Goal: Transaction & Acquisition: Purchase product/service

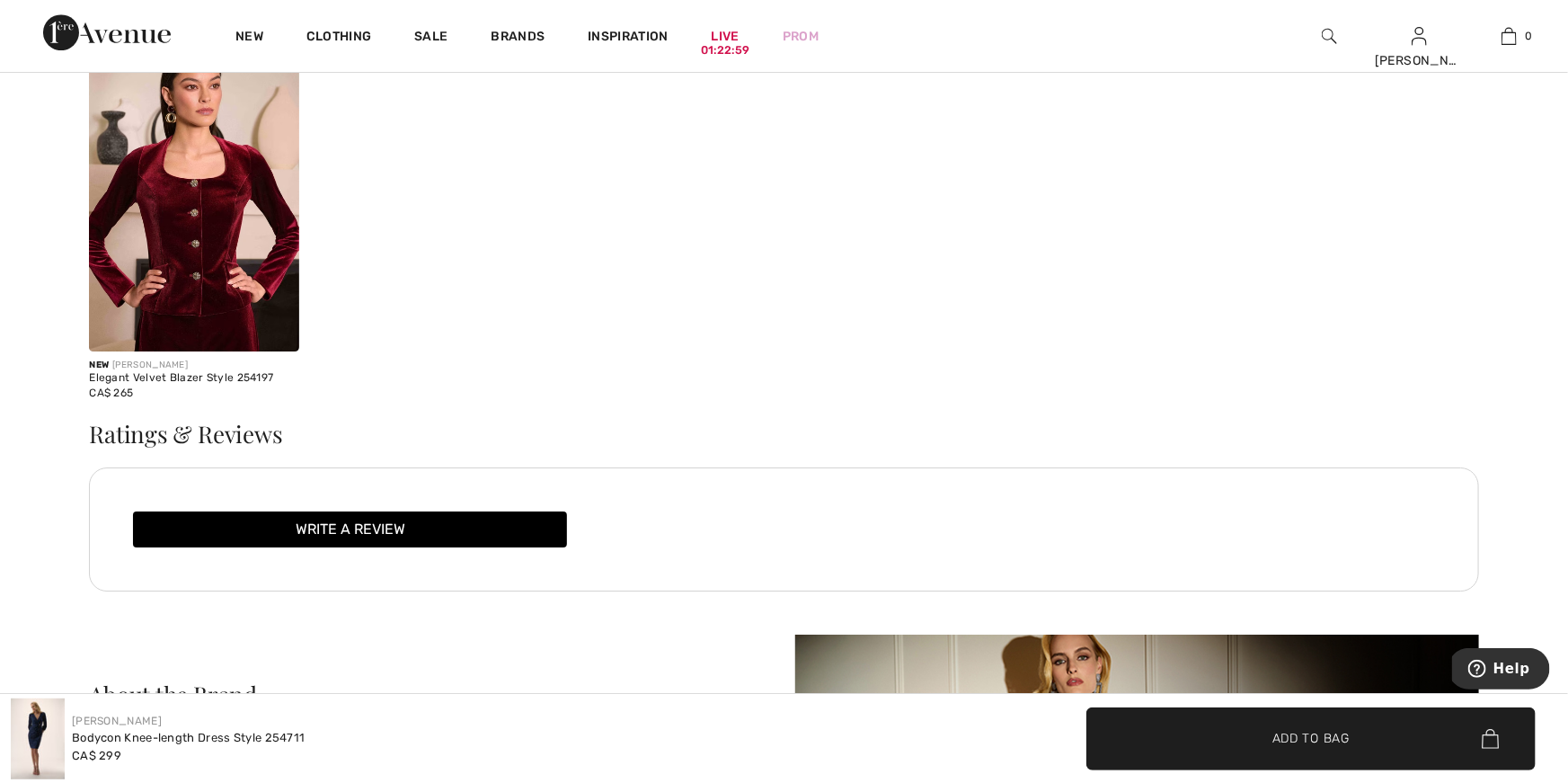
scroll to position [2797, 0]
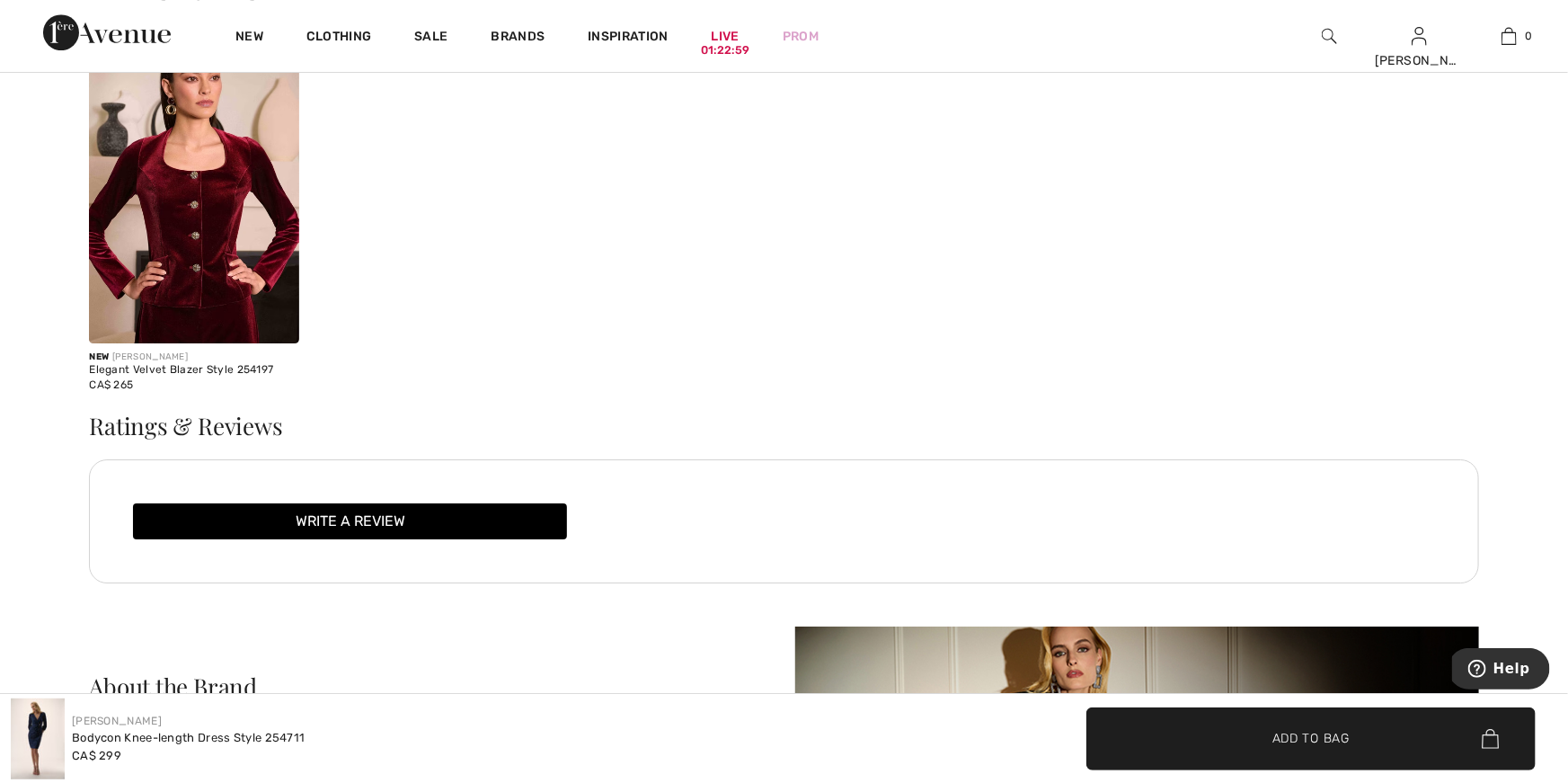
click at [248, 304] on img at bounding box center [194, 186] width 211 height 315
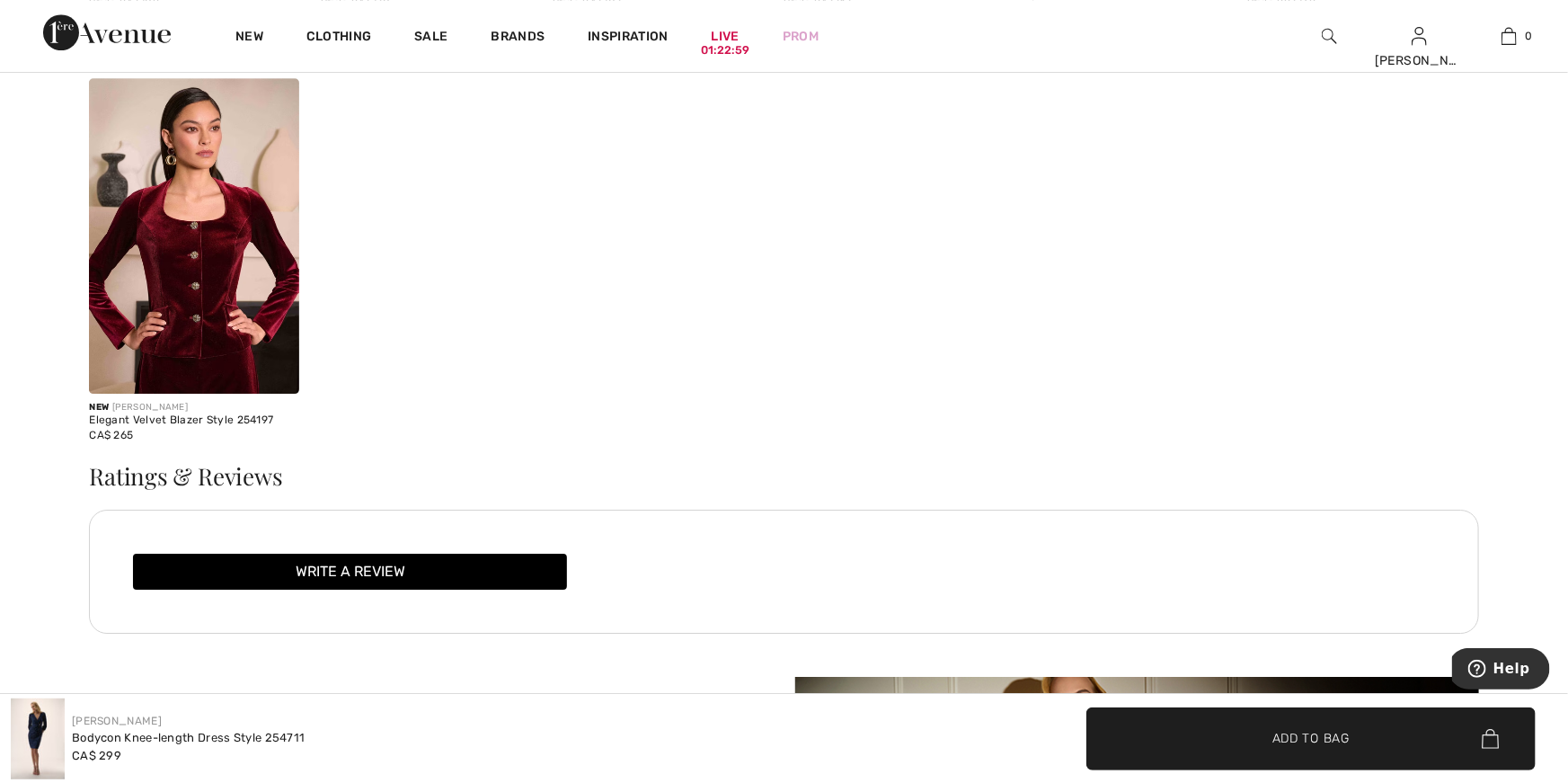
scroll to position [2728, 0]
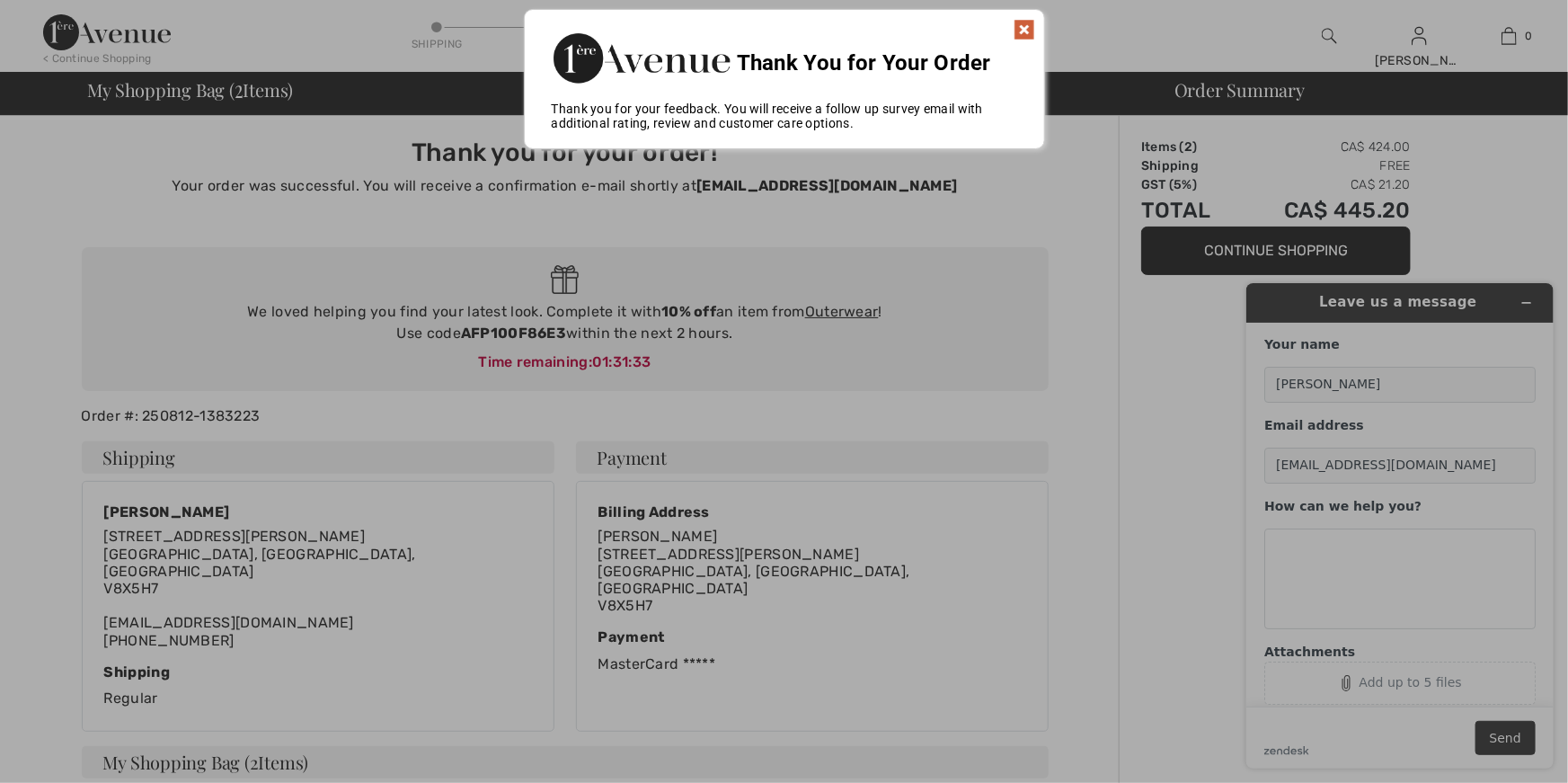
click at [1027, 30] on img at bounding box center [1024, 30] width 21 height 21
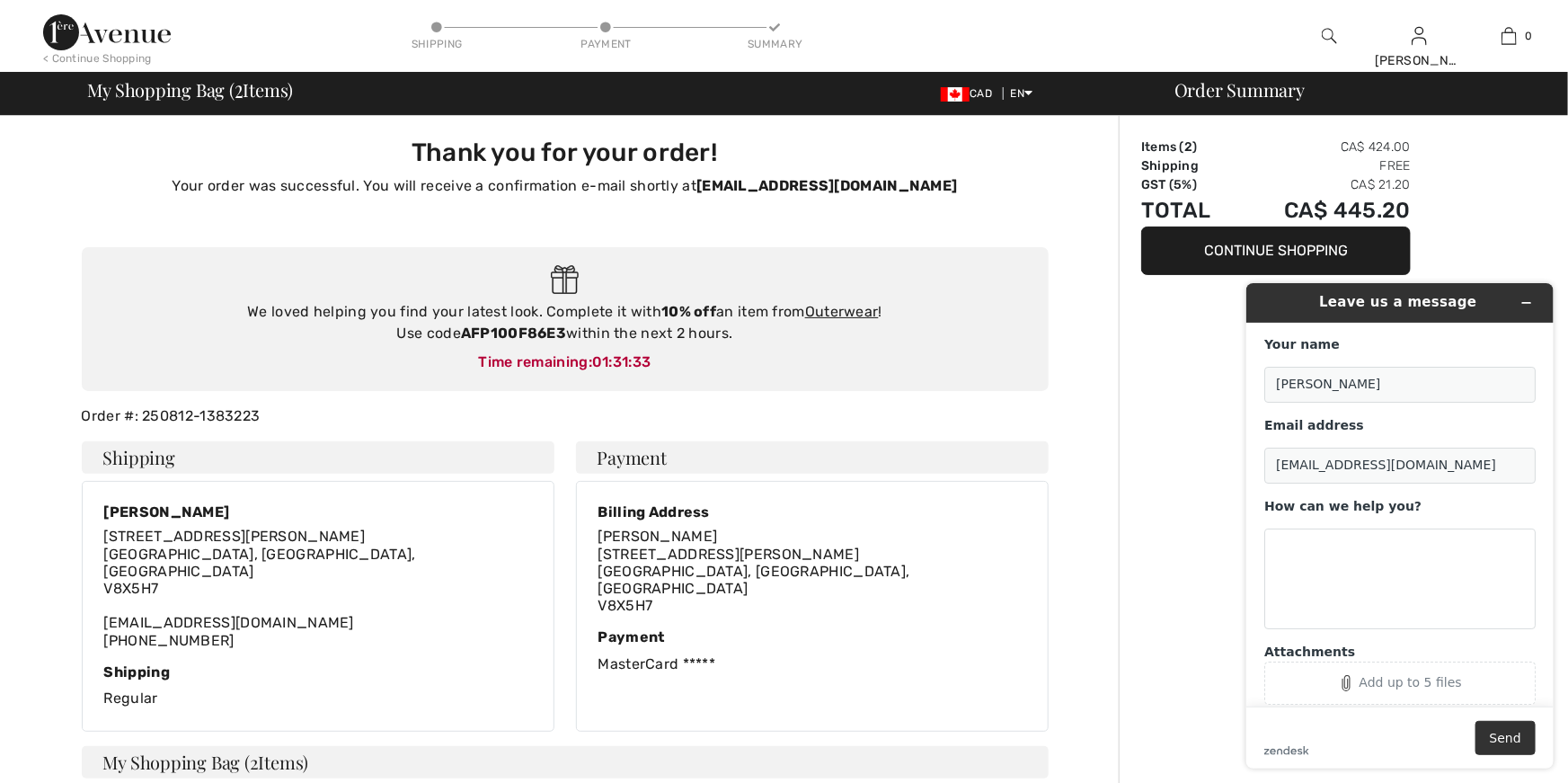
click at [1309, 246] on button "Continue Shopping" at bounding box center [1275, 250] width 270 height 48
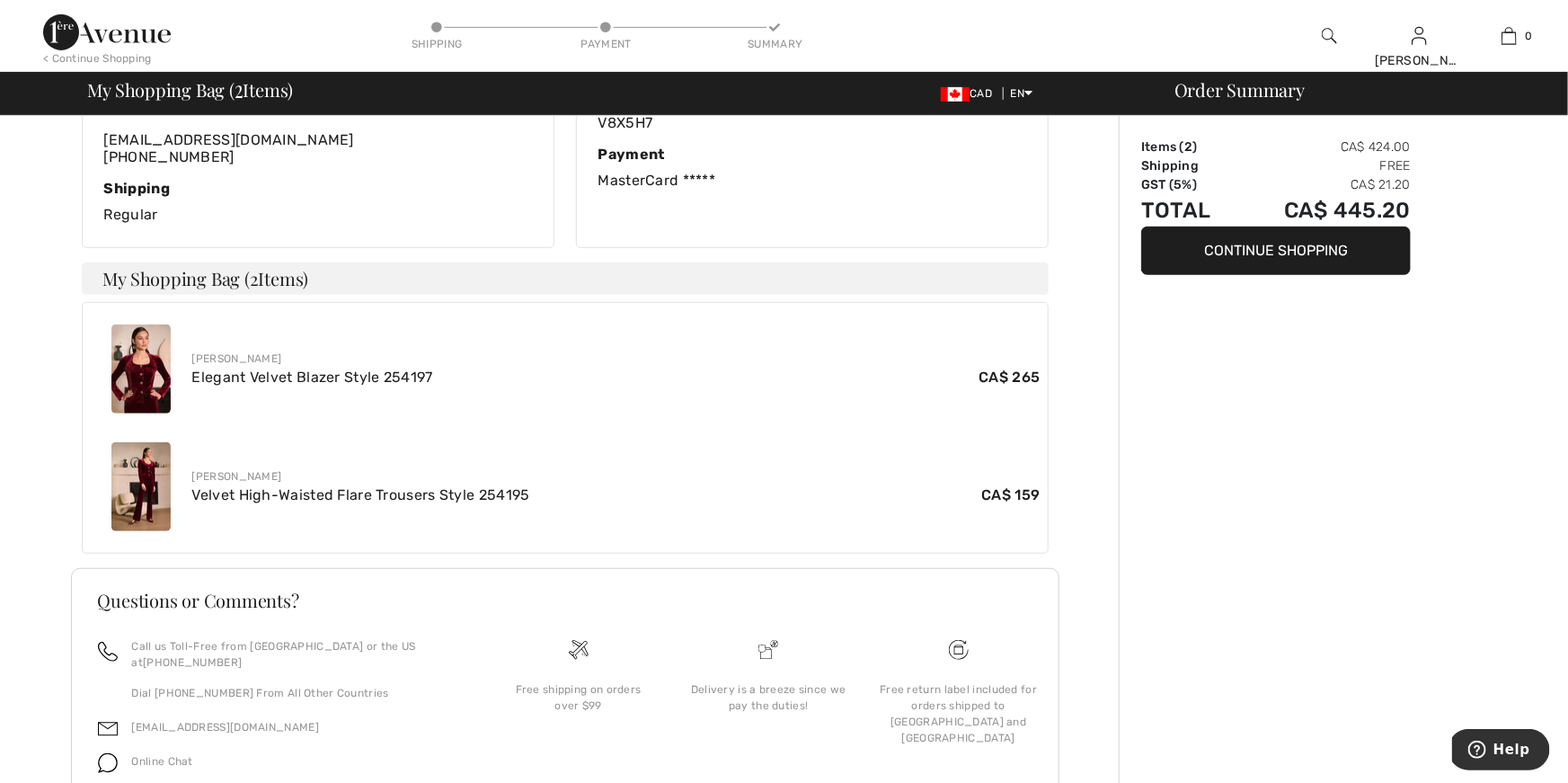
scroll to position [389, 0]
